Goal: Navigation & Orientation: Find specific page/section

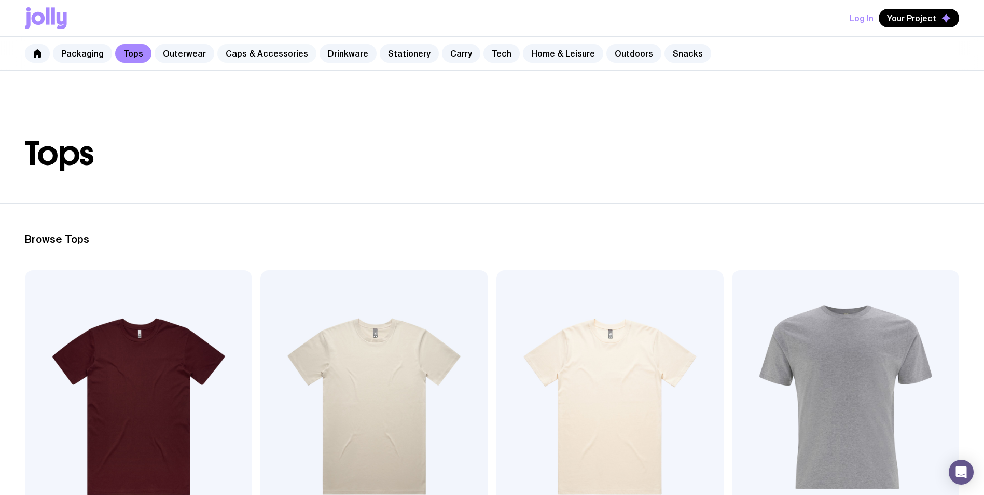
click at [274, 52] on link "Caps & Accessories" at bounding box center [266, 53] width 99 height 19
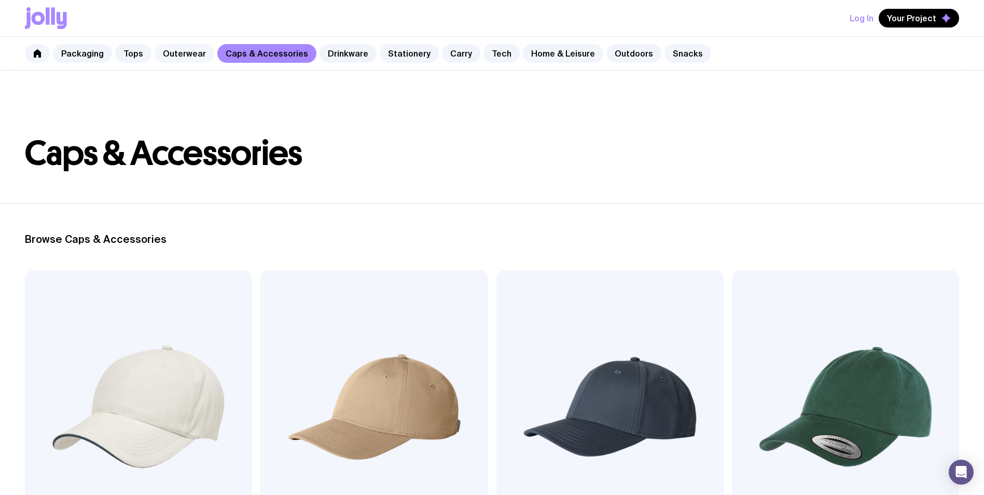
click at [198, 55] on link "Outerwear" at bounding box center [185, 53] width 60 height 19
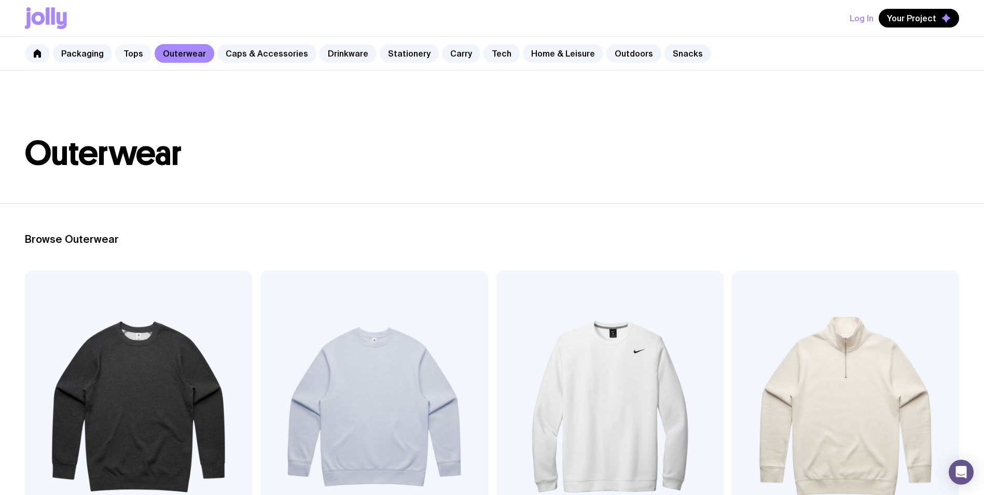
click at [128, 60] on link "Tops" at bounding box center [133, 53] width 36 height 19
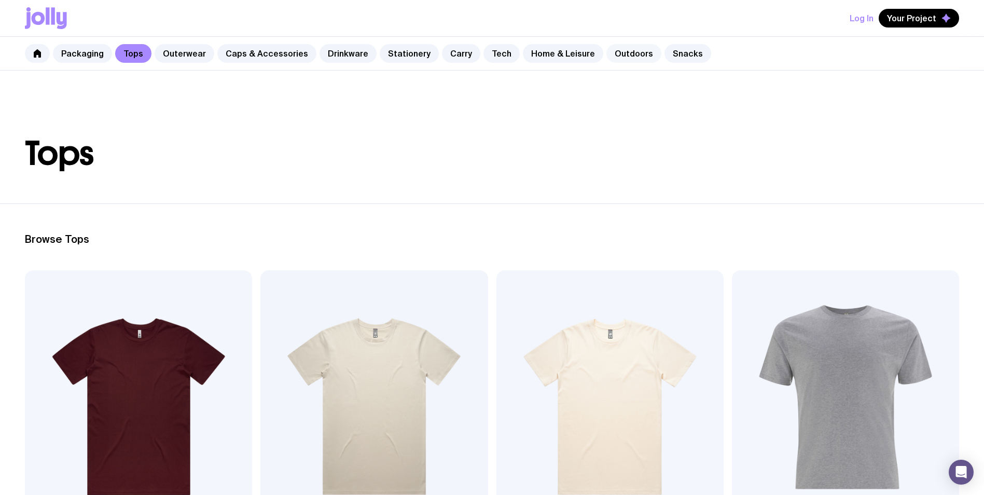
click at [616, 56] on link "Outdoors" at bounding box center [634, 53] width 55 height 19
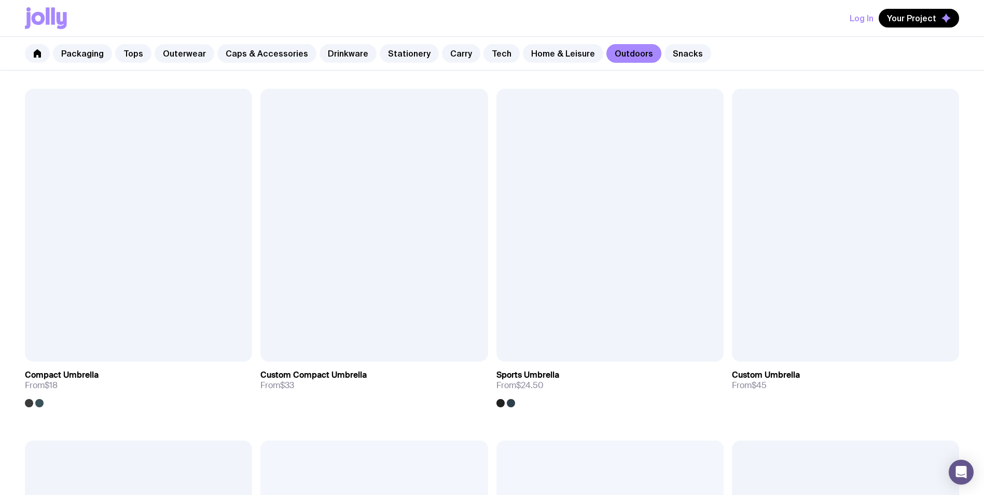
scroll to position [57, 0]
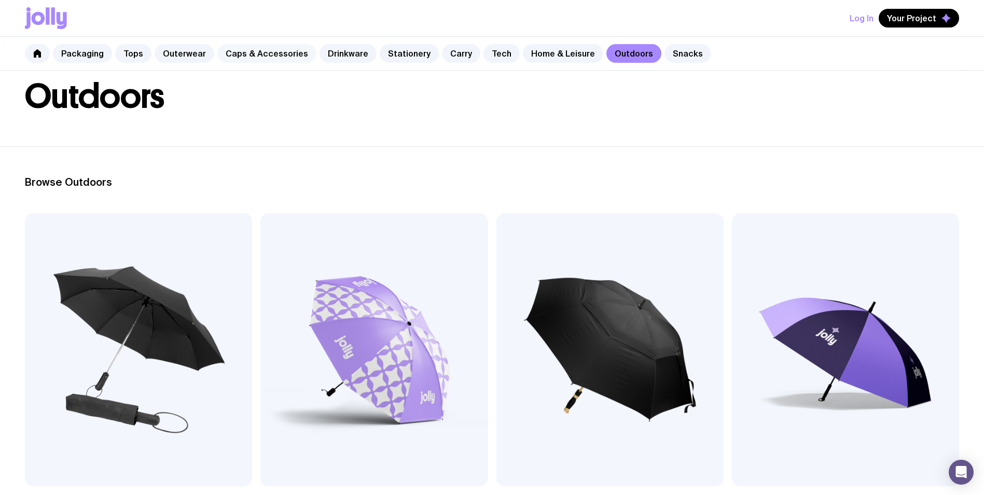
click at [240, 53] on link "Caps & Accessories" at bounding box center [266, 53] width 99 height 19
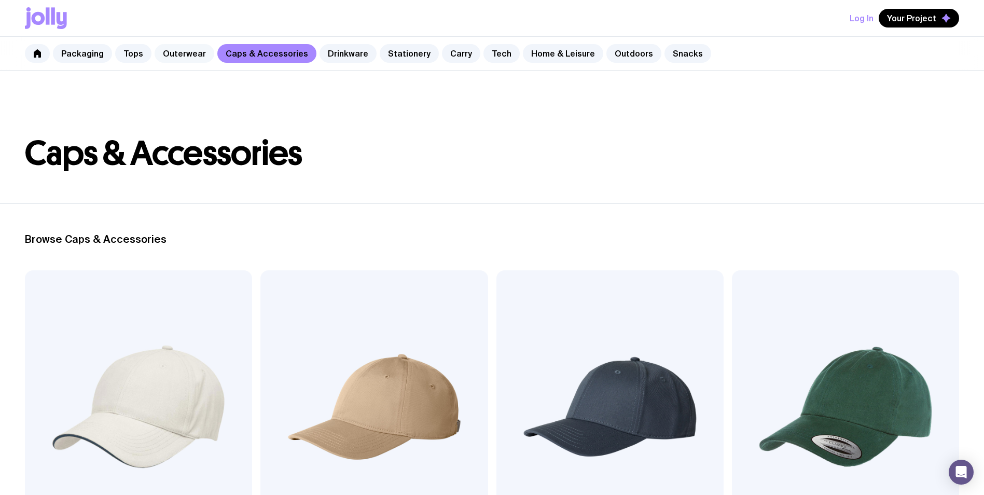
click at [181, 57] on link "Outerwear" at bounding box center [185, 53] width 60 height 19
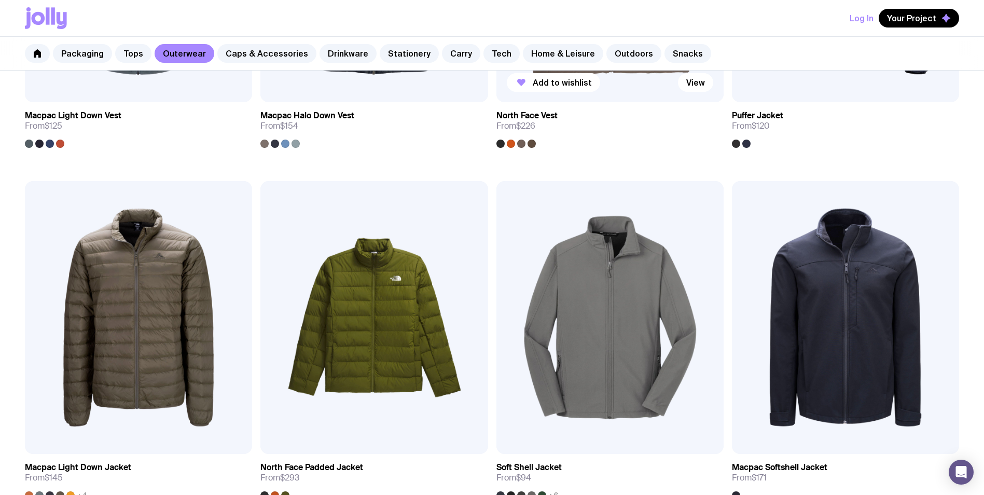
scroll to position [934, 0]
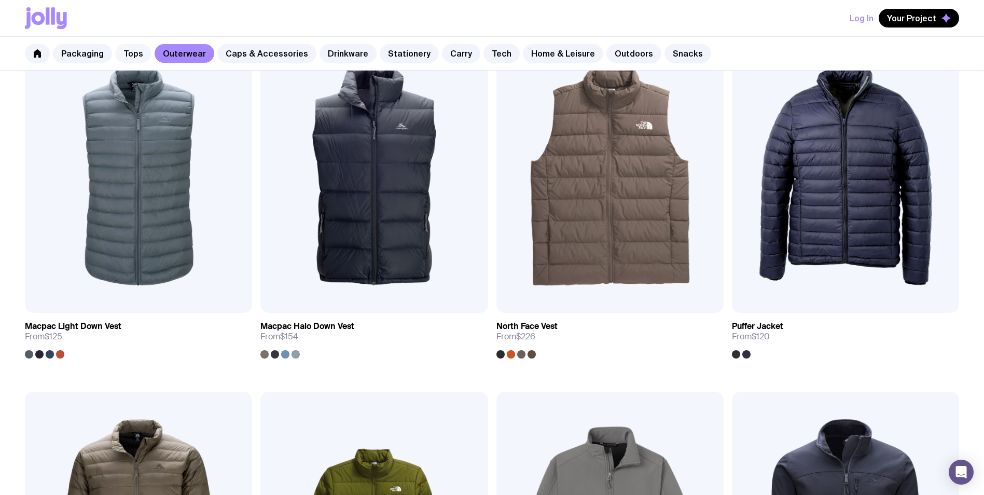
click at [139, 61] on link "Tops" at bounding box center [133, 53] width 36 height 19
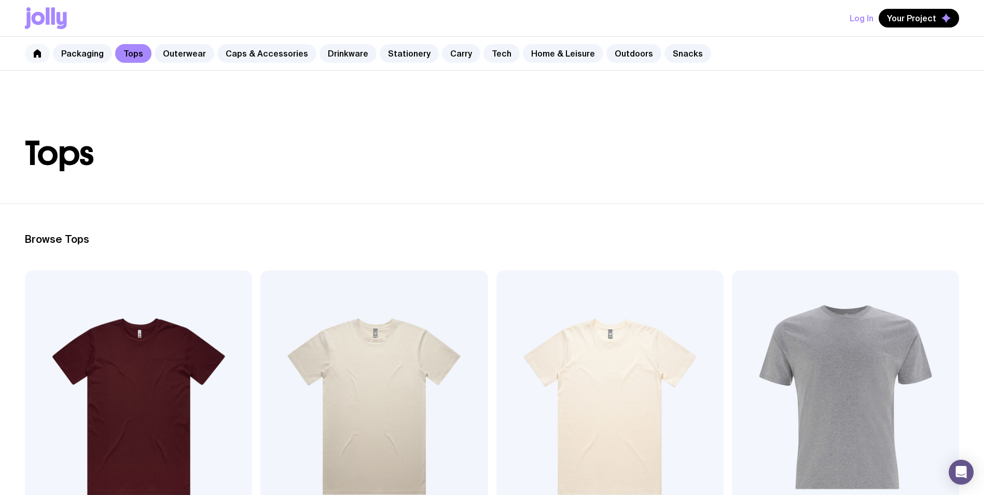
click at [44, 53] on link at bounding box center [37, 53] width 25 height 19
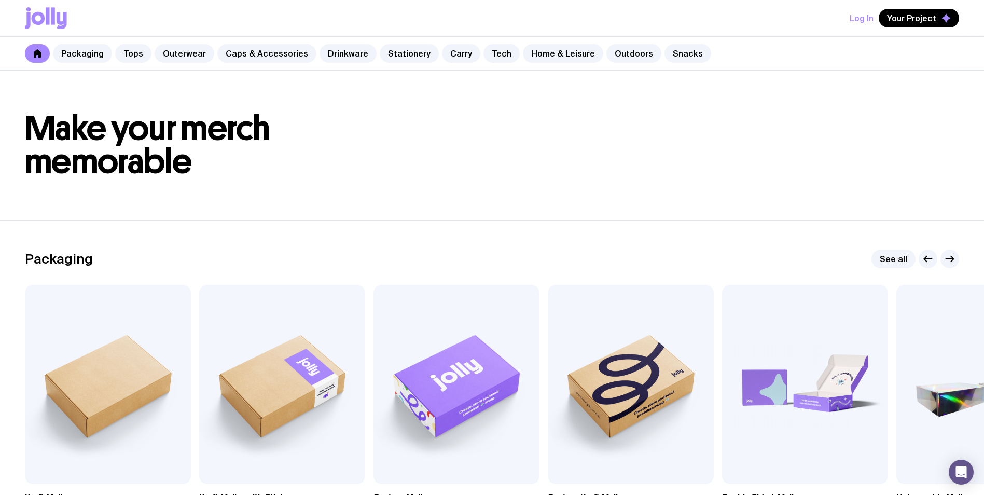
click at [530, 23] on div "Log In Your Project" at bounding box center [492, 18] width 934 height 36
